Goal: Transaction & Acquisition: Purchase product/service

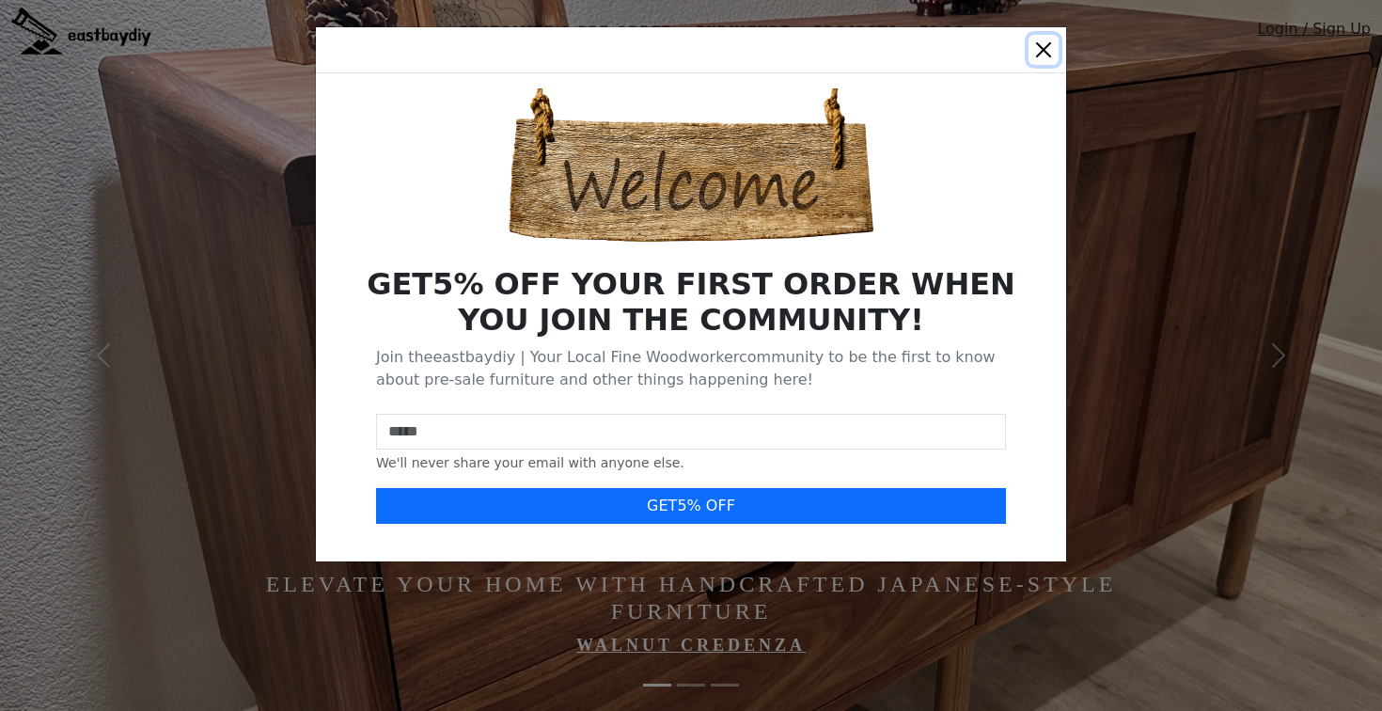
click at [1050, 47] on button "Close" at bounding box center [1043, 50] width 30 height 30
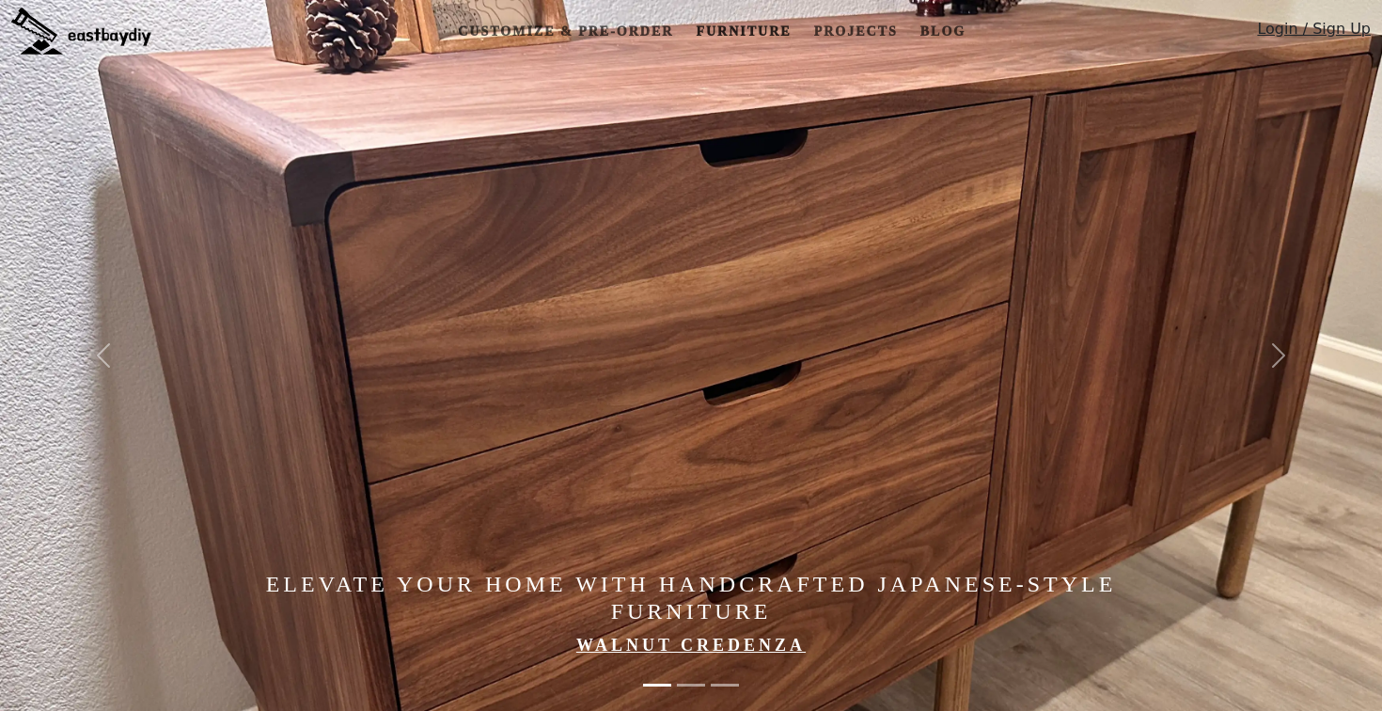
click at [753, 25] on link "Furniture" at bounding box center [743, 31] width 110 height 35
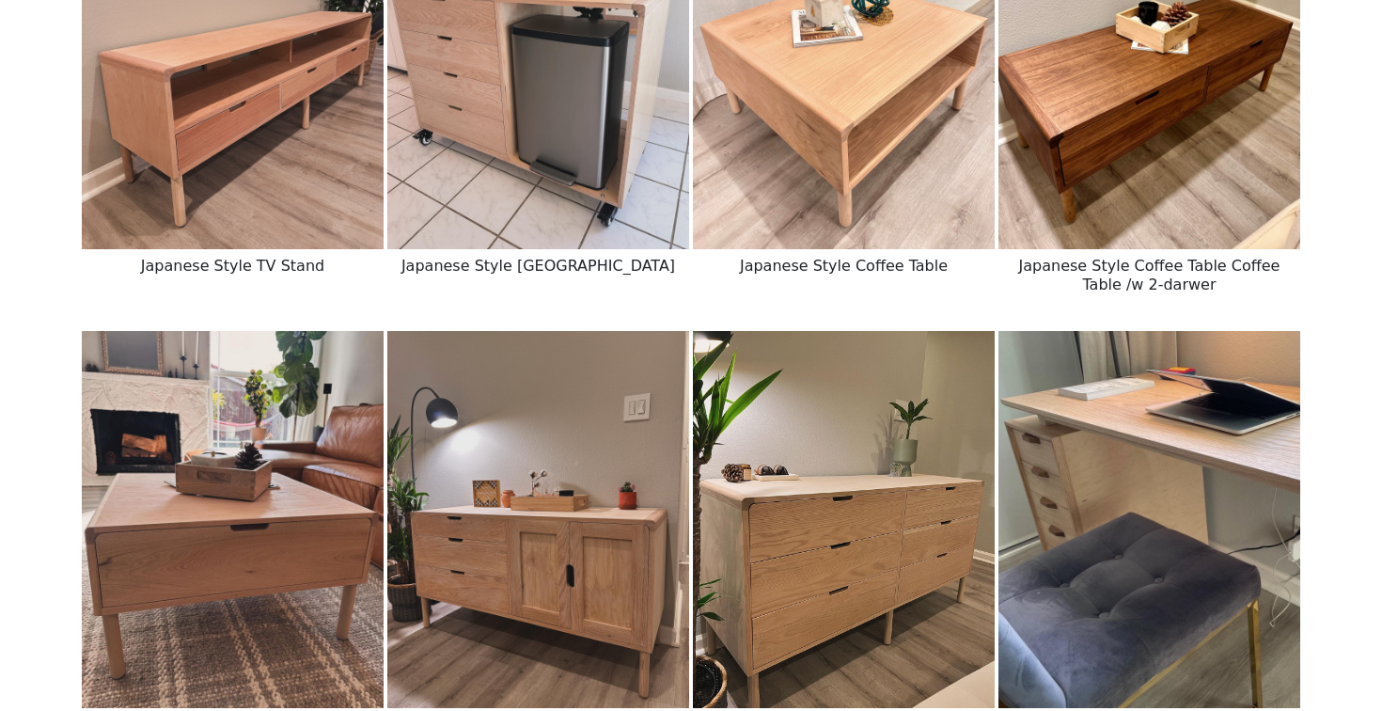
scroll to position [1916, 0]
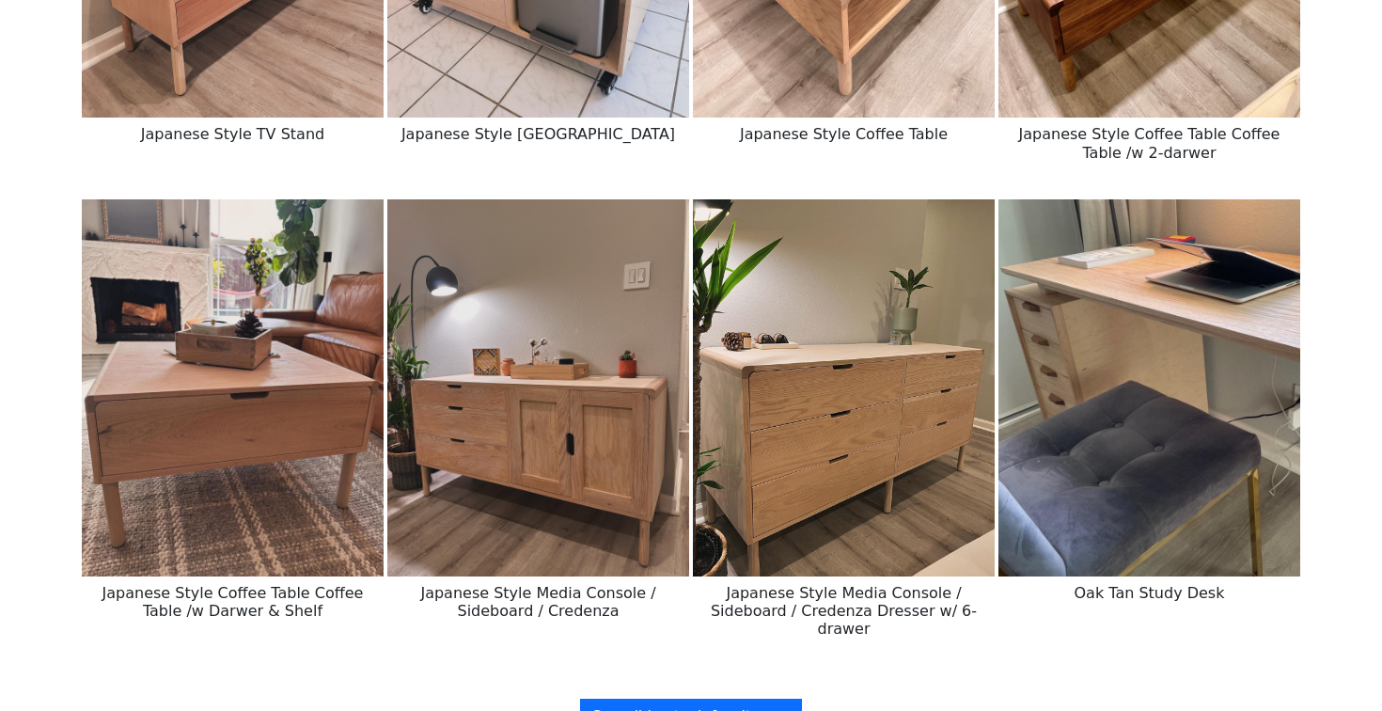
click at [768, 367] on img at bounding box center [844, 387] width 302 height 377
